Goal: Navigation & Orientation: Find specific page/section

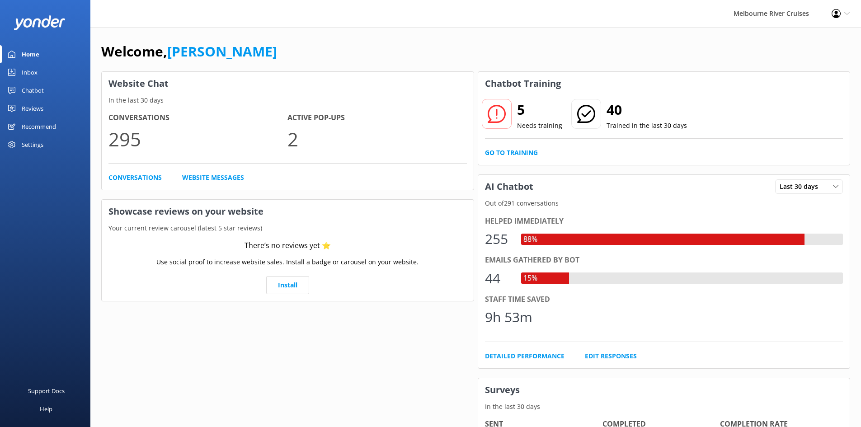
click at [41, 75] on link "Inbox" at bounding box center [45, 72] width 90 height 18
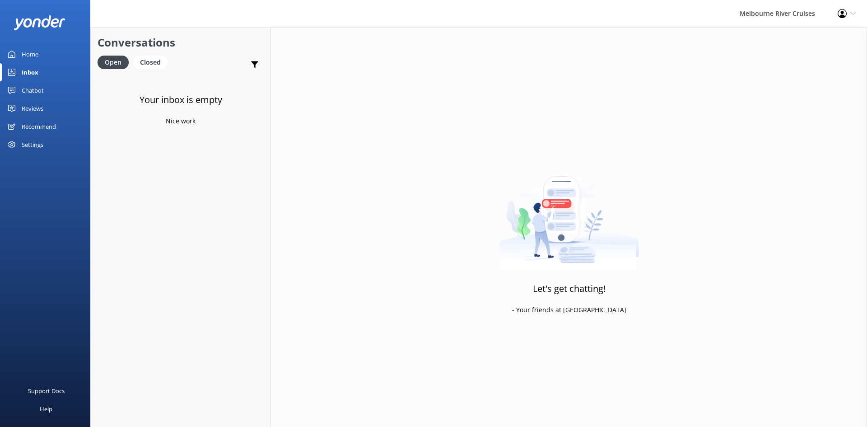
click at [37, 52] on div "Home" at bounding box center [30, 54] width 17 height 18
